Goal: Information Seeking & Learning: Learn about a topic

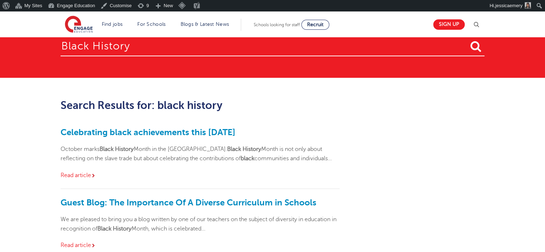
scroll to position [36, 0]
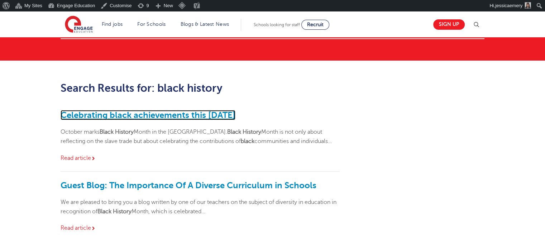
click at [196, 116] on link "Celebrating black achievements this [DATE]" at bounding box center [148, 115] width 175 height 10
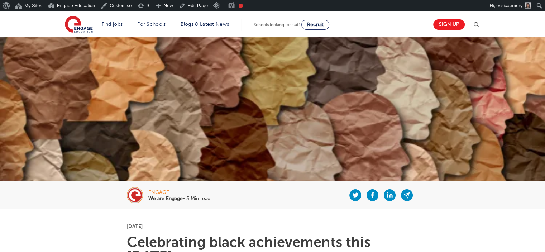
click at [478, 23] on img at bounding box center [476, 24] width 9 height 9
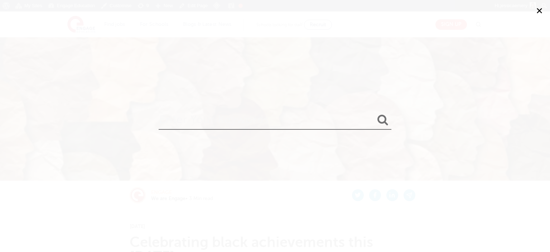
click at [236, 123] on input "search" at bounding box center [275, 117] width 233 height 23
type input "[MEDICAL_DATA]"
click at [374, 113] on button "submit" at bounding box center [382, 119] width 17 height 13
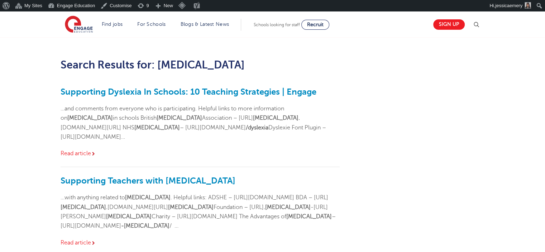
scroll to position [72, 0]
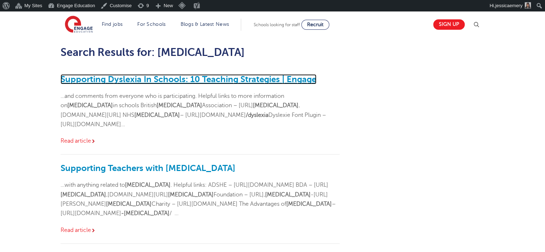
click at [153, 79] on link "Supporting Dyslexia In Schools: 10 Teaching Strategies | Engage" at bounding box center [189, 79] width 256 height 10
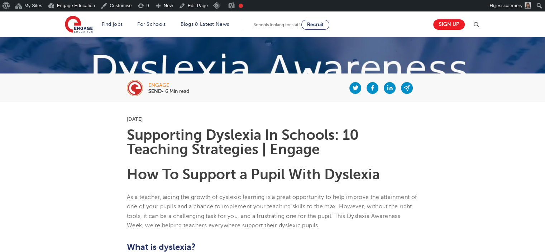
scroll to position [107, 0]
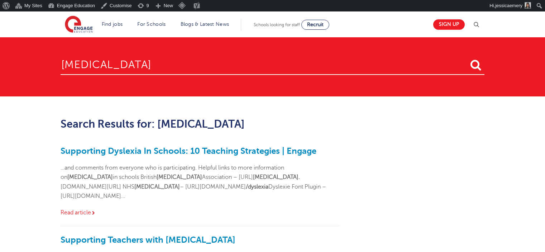
scroll to position [72, 0]
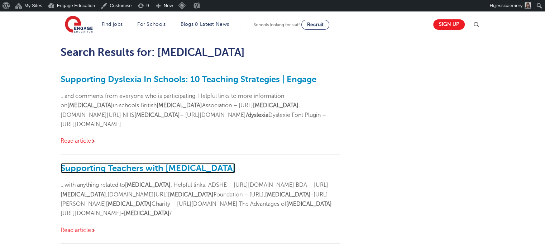
click at [171, 163] on link "Supporting Teachers with [MEDICAL_DATA]" at bounding box center [148, 168] width 175 height 10
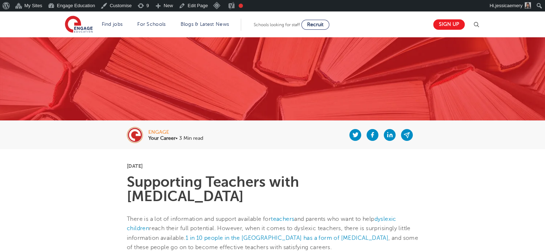
scroll to position [72, 0]
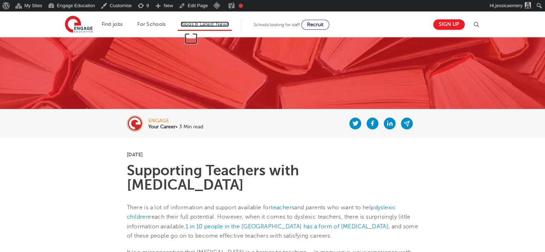
click at [212, 26] on link "Blogs & Latest News" at bounding box center [204, 23] width 49 height 5
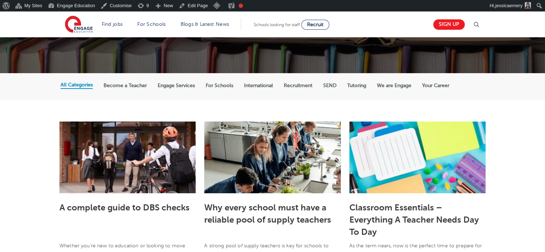
scroll to position [143, 0]
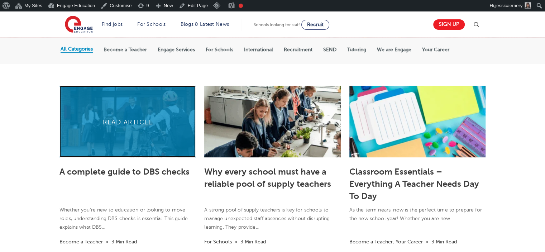
click at [119, 142] on link at bounding box center [127, 122] width 136 height 72
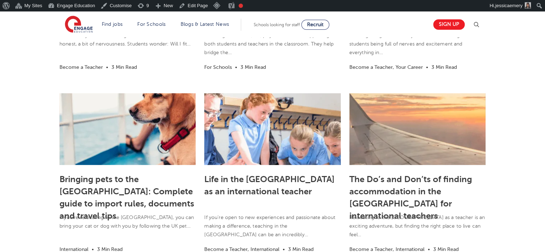
scroll to position [501, 0]
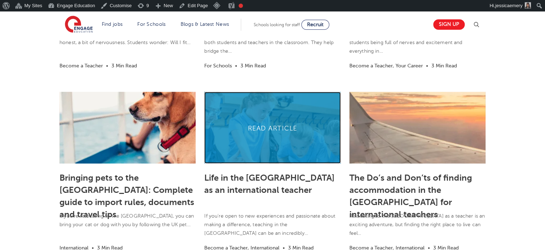
click at [277, 130] on link at bounding box center [272, 128] width 136 height 72
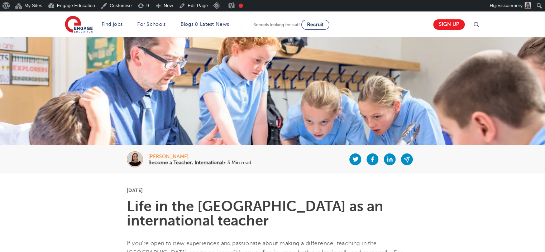
scroll to position [72, 0]
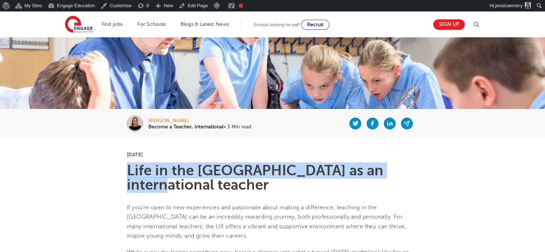
drag, startPoint x: 113, startPoint y: 176, endPoint x: 400, endPoint y: 164, distance: 287.0
copy h1 "Life in the [GEOGRAPHIC_DATA] as an international teacher"
